Goal: Information Seeking & Learning: Learn about a topic

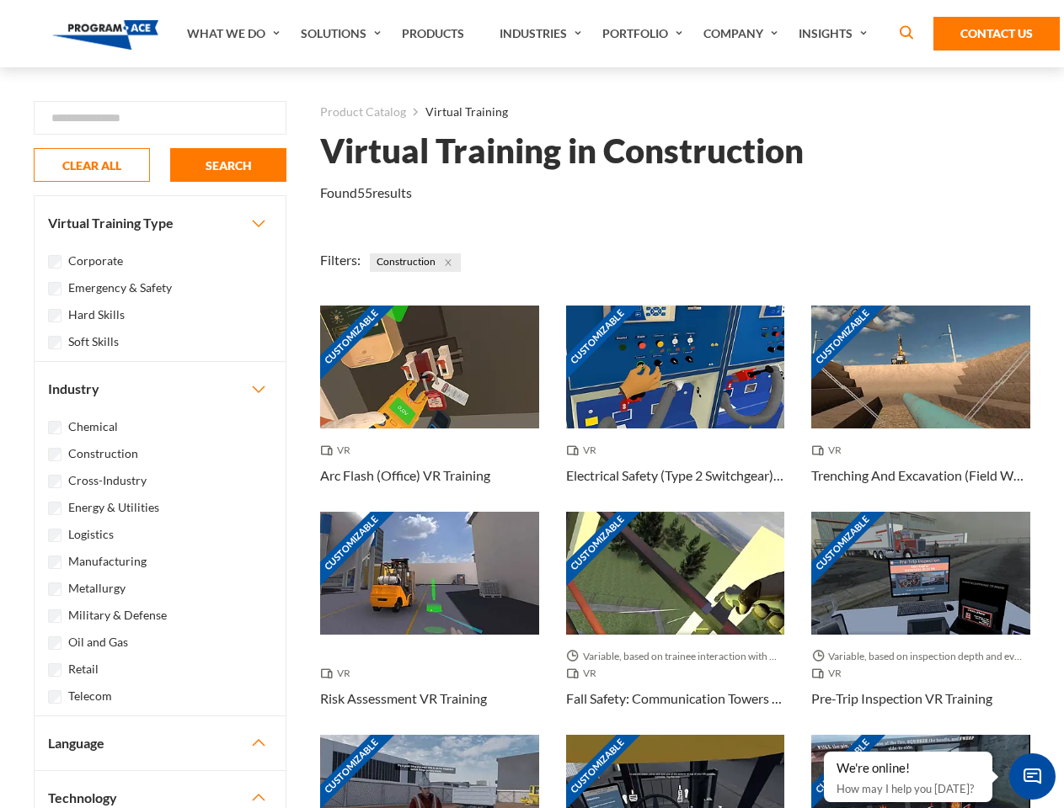
click at [235, 34] on link "What We Do" at bounding box center [236, 33] width 114 height 67
click at [343, 34] on link "Solutions" at bounding box center [342, 33] width 101 height 67
click at [542, 34] on link "Industries" at bounding box center [542, 33] width 103 height 67
click at [744, 34] on link "Company" at bounding box center [742, 33] width 95 height 67
click at [835, 34] on link "Insights" at bounding box center [834, 33] width 89 height 67
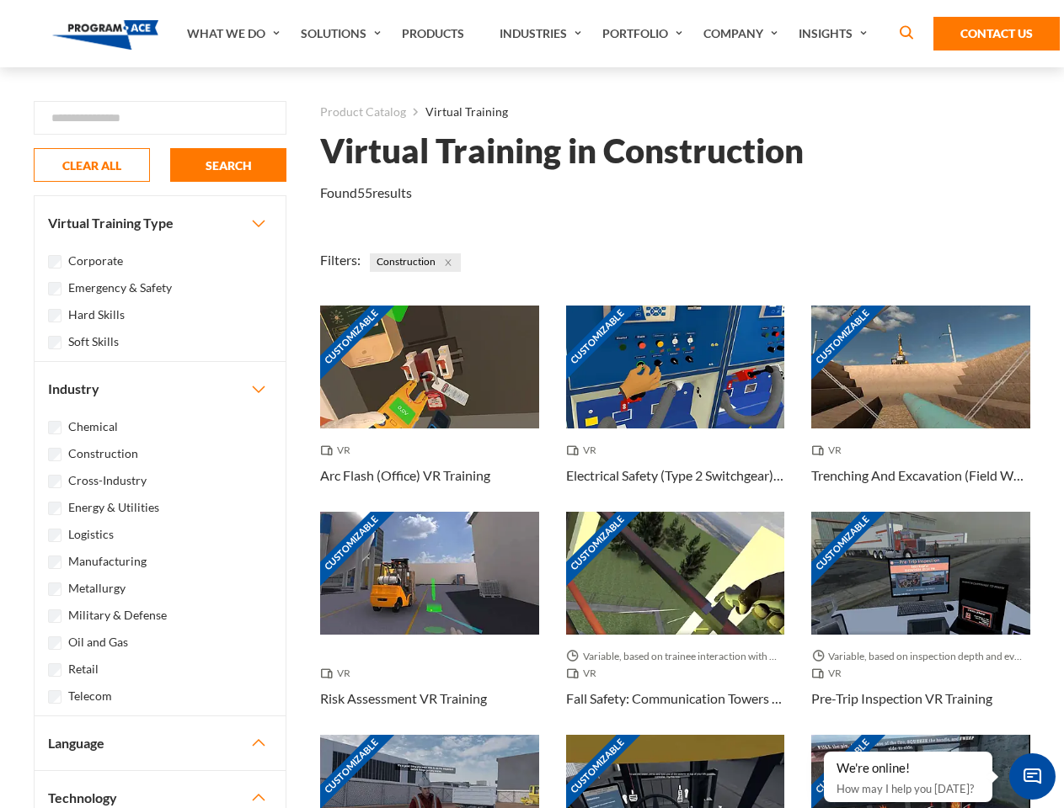
click at [0, 0] on div "Blog White Papers News" at bounding box center [0, 0] width 0 height 0
click at [0, 0] on strong "How Virtual Learning Can Enhance Workforce Productivity: A Guide for L&D Manage…" at bounding box center [0, 0] width 0 height 0
click at [1032, 776] on span "Minimize live chat window" at bounding box center [1031, 776] width 61 height 61
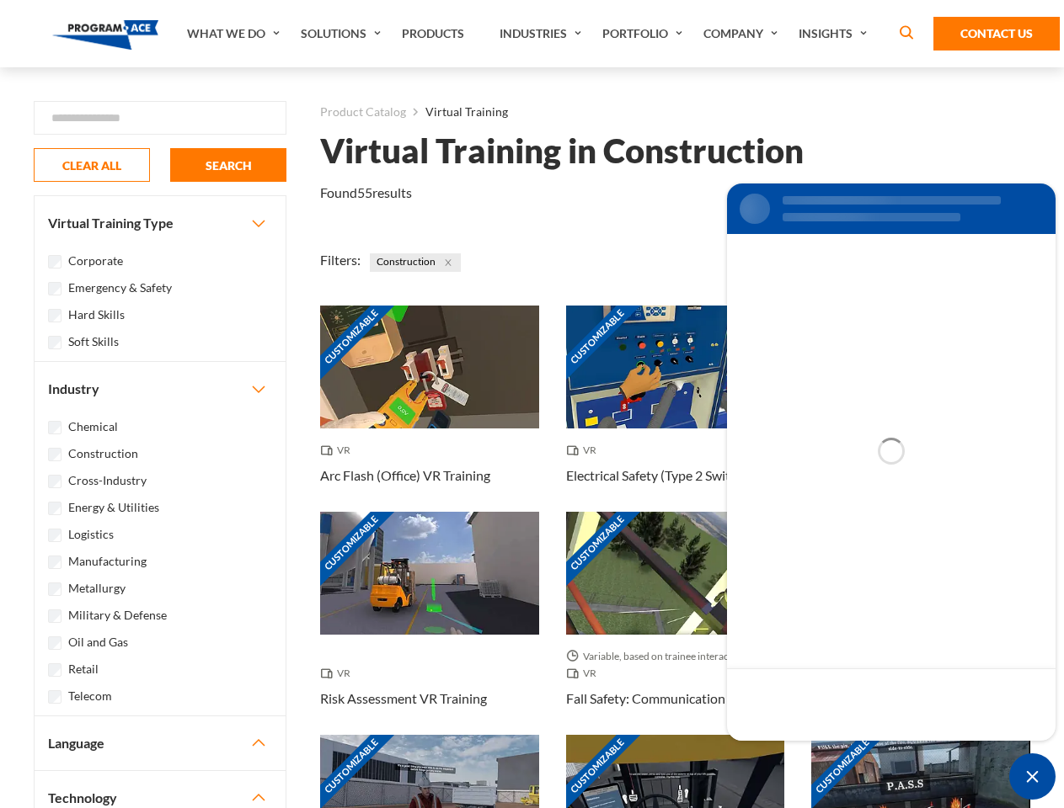
click at [824, 753] on div "Customizable" at bounding box center [920, 796] width 219 height 123
